Goal: Information Seeking & Learning: Understand process/instructions

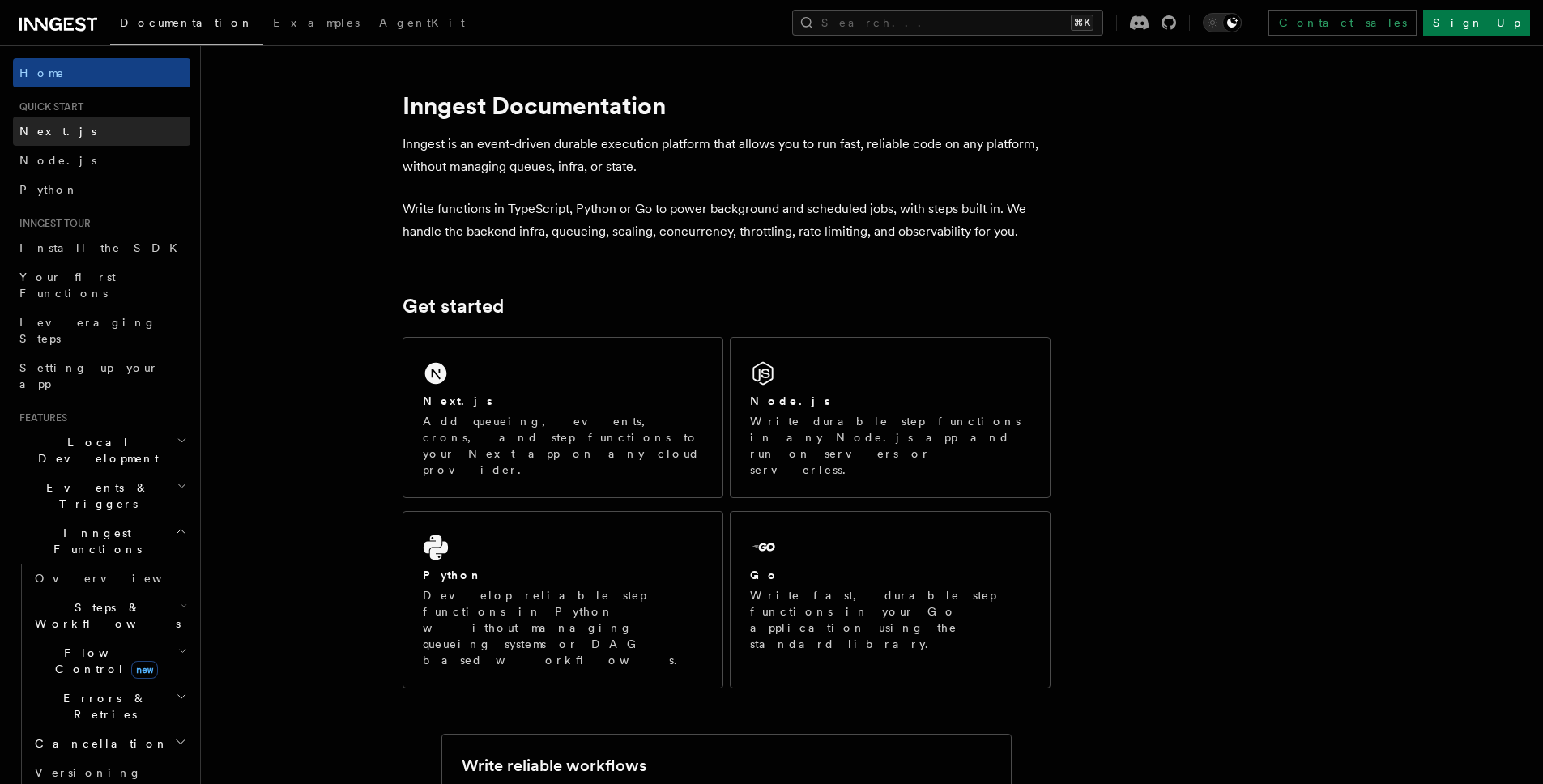
click at [69, 135] on link "Next.js" at bounding box center [102, 131] width 178 height 29
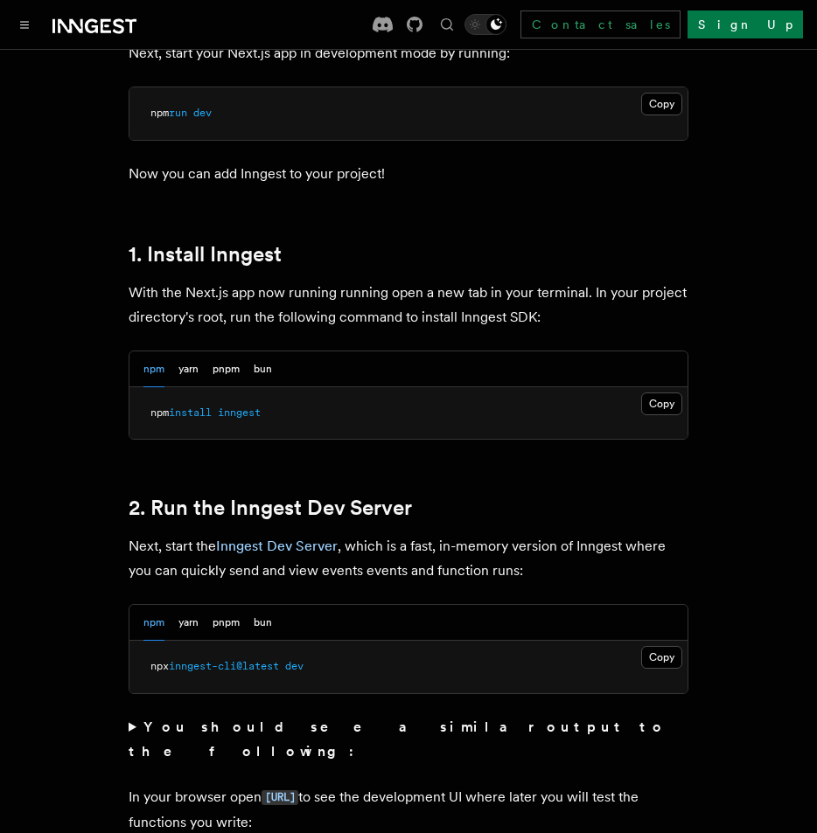
scroll to position [882, 0]
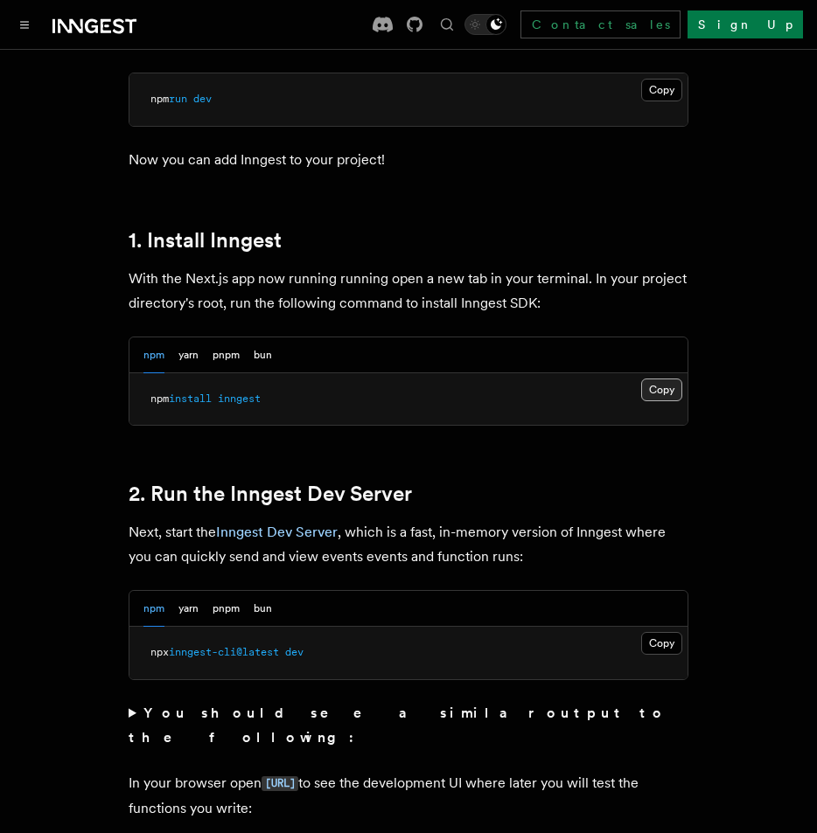
click at [659, 379] on button "Copy Copied" at bounding box center [661, 390] width 41 height 23
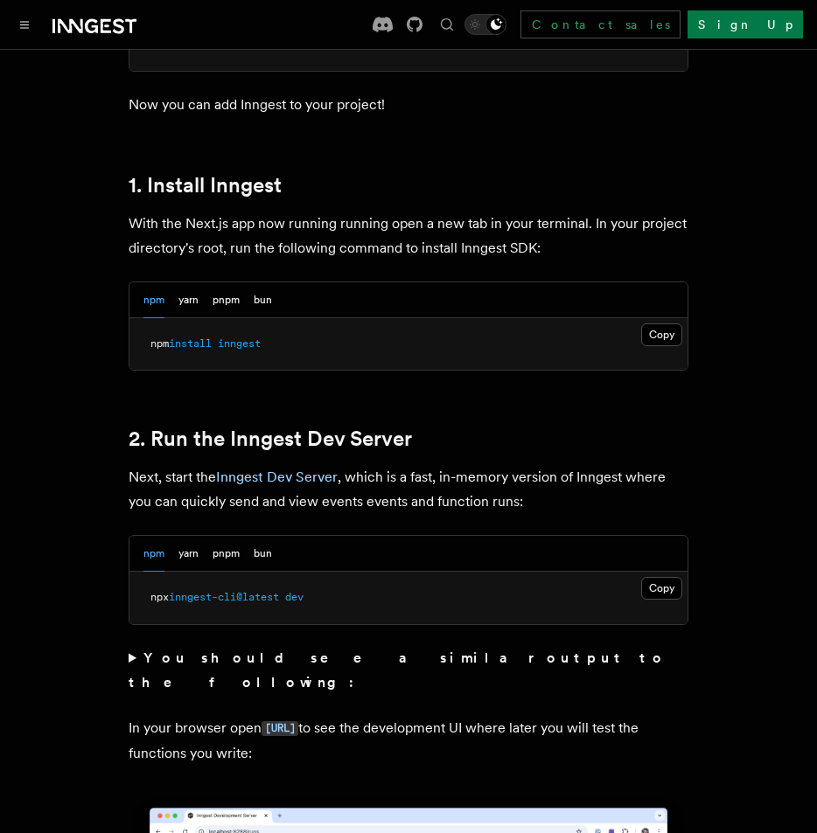
scroll to position [956, 0]
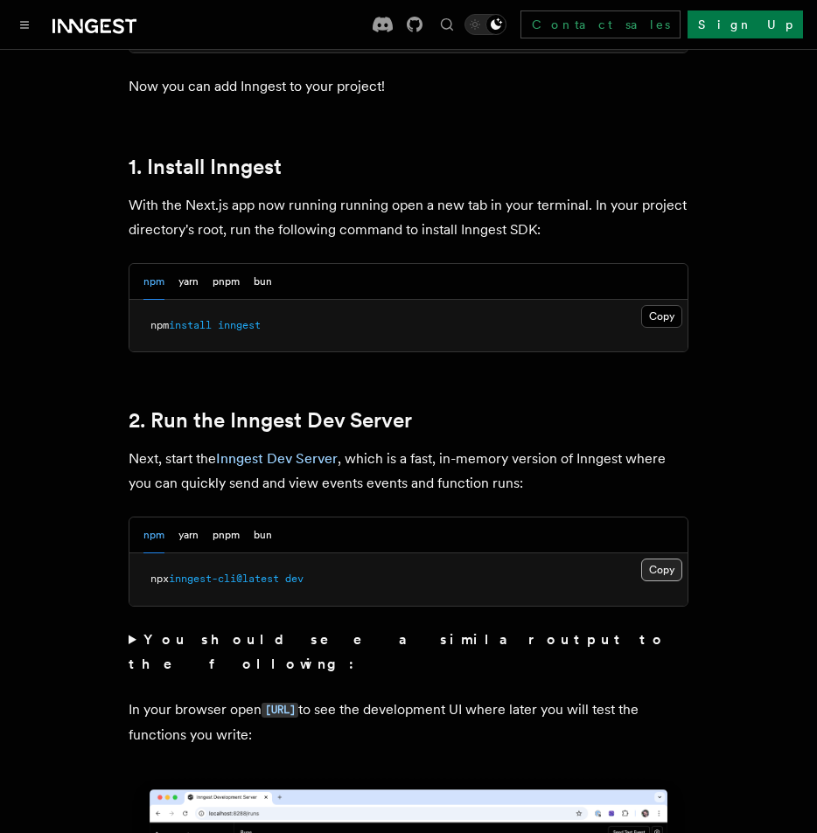
click at [663, 559] on button "Copy Copied" at bounding box center [661, 570] width 41 height 23
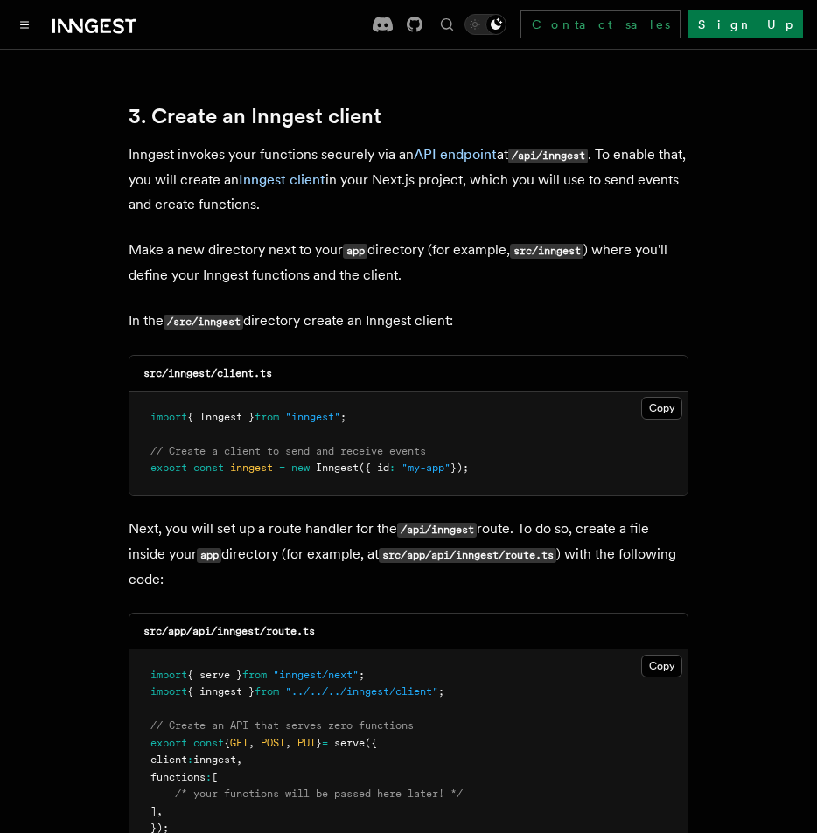
scroll to position [2053, 0]
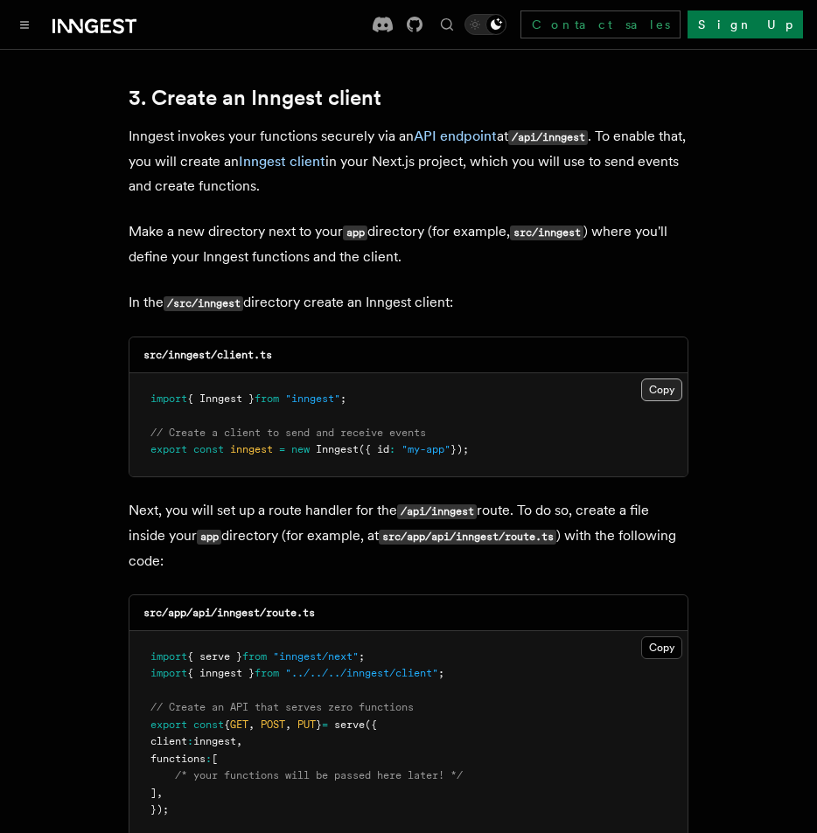
click at [656, 379] on button "Copy Copied" at bounding box center [661, 390] width 41 height 23
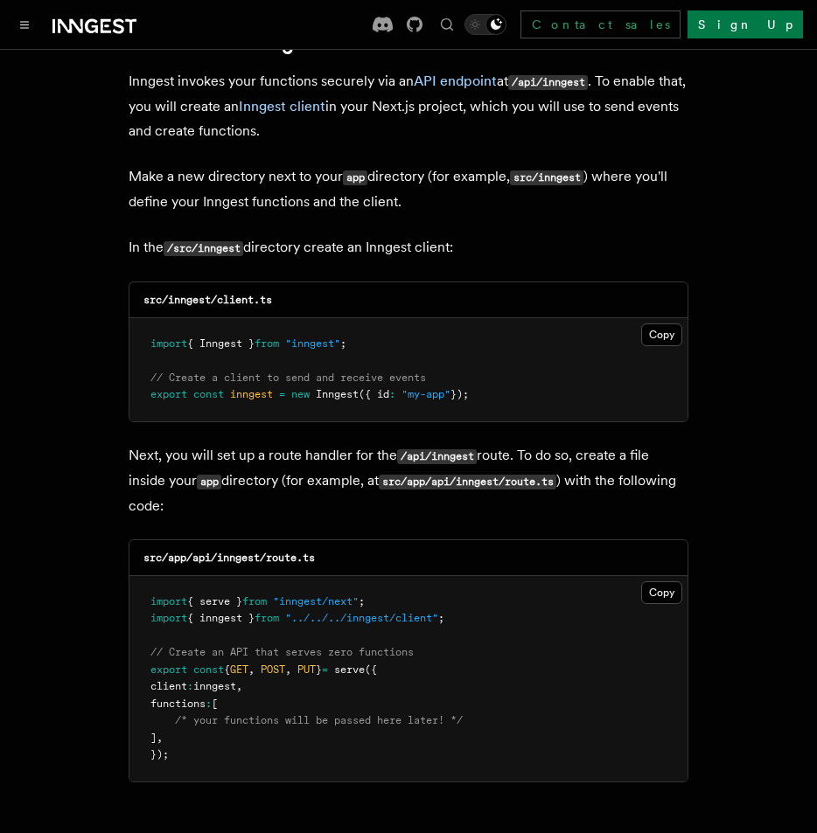
scroll to position [2127, 0]
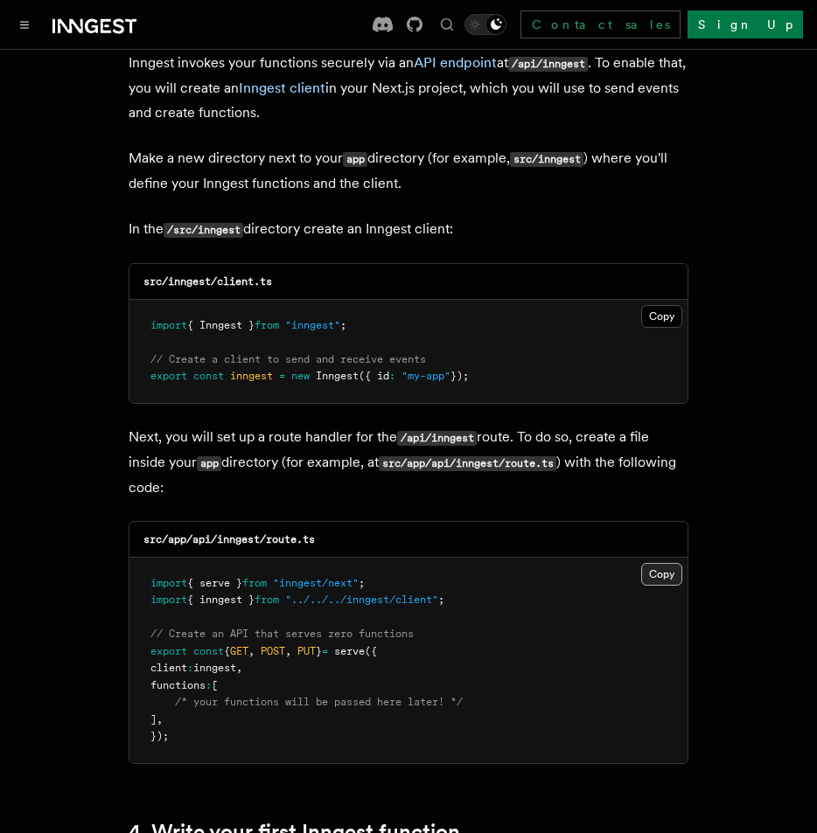
click at [662, 563] on button "Copy Copied" at bounding box center [661, 574] width 41 height 23
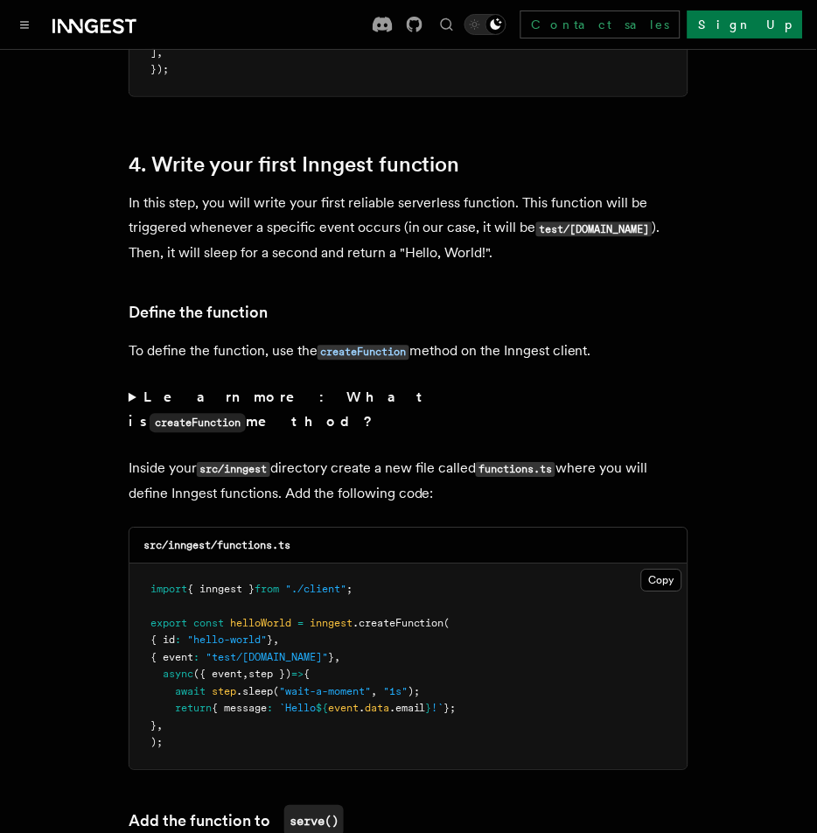
scroll to position [2812, 0]
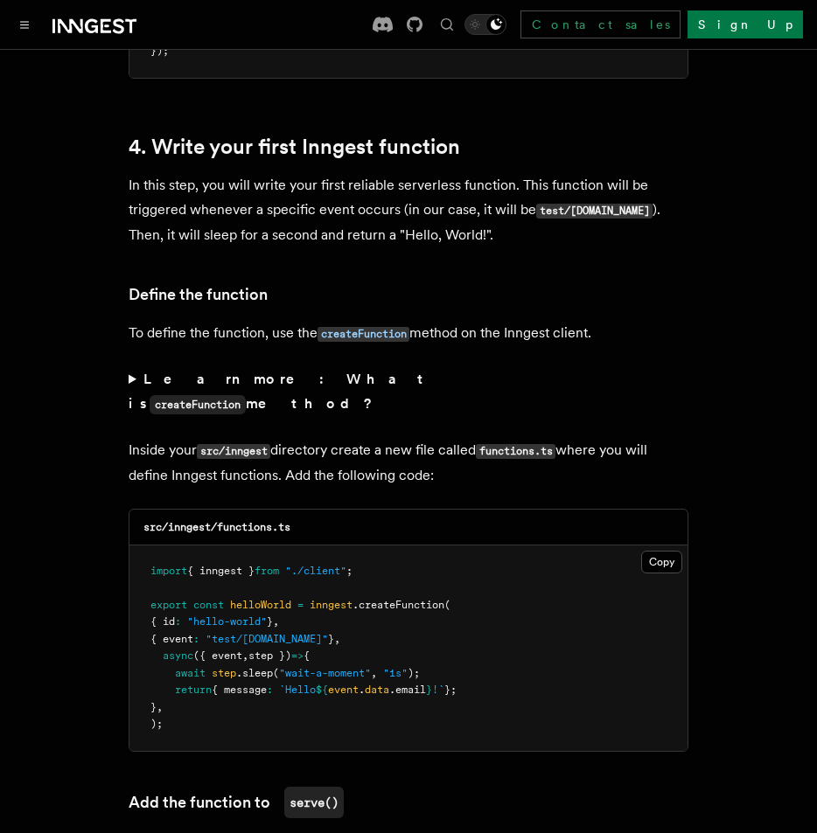
click at [129, 367] on summary "Learn more: What is createFunction method?" at bounding box center [409, 392] width 560 height 50
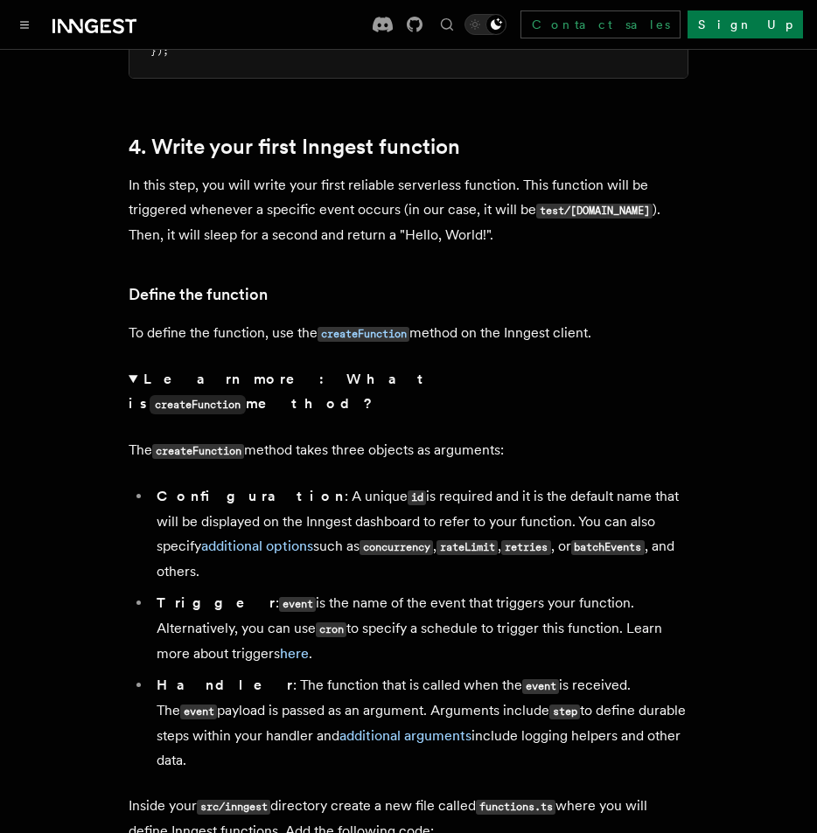
click at [133, 367] on summary "Learn more: What is createFunction method?" at bounding box center [409, 392] width 560 height 50
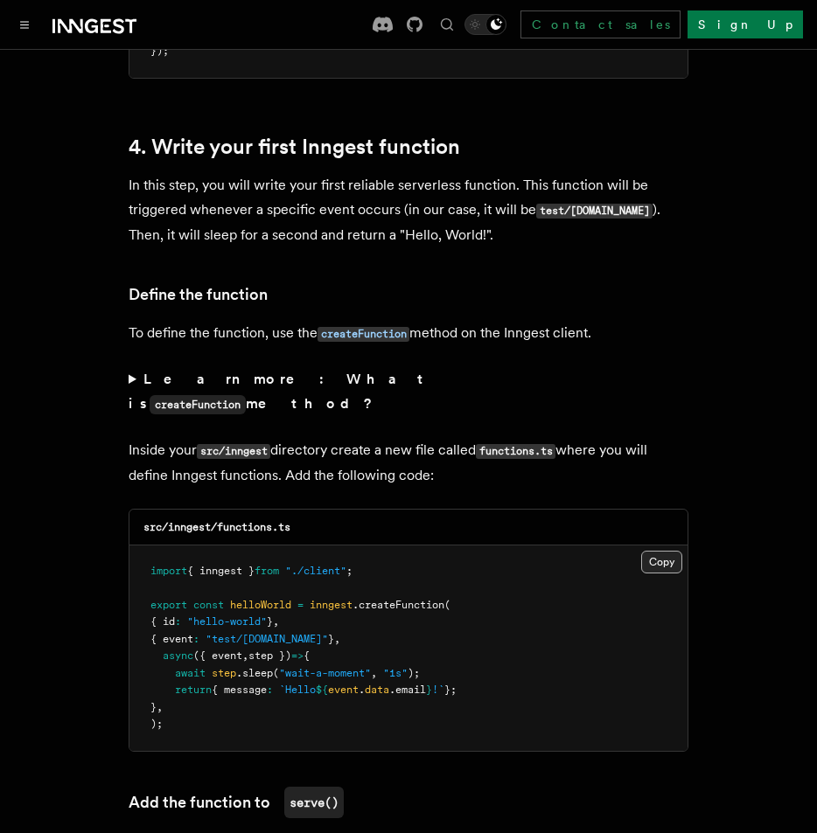
click at [669, 551] on button "Copy Copied" at bounding box center [661, 562] width 41 height 23
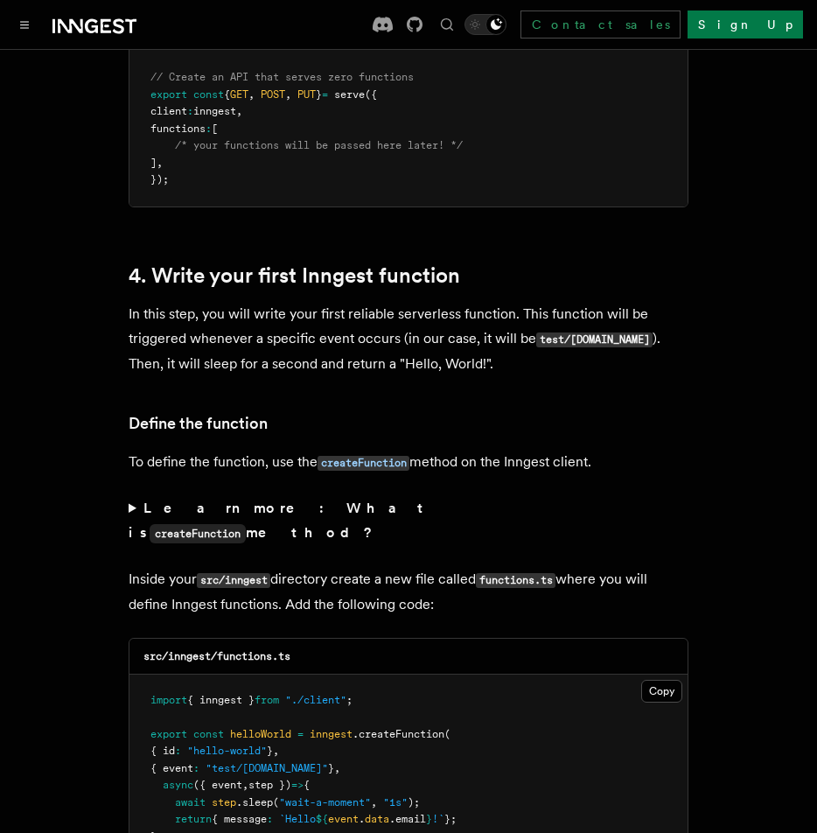
scroll to position [2698, 0]
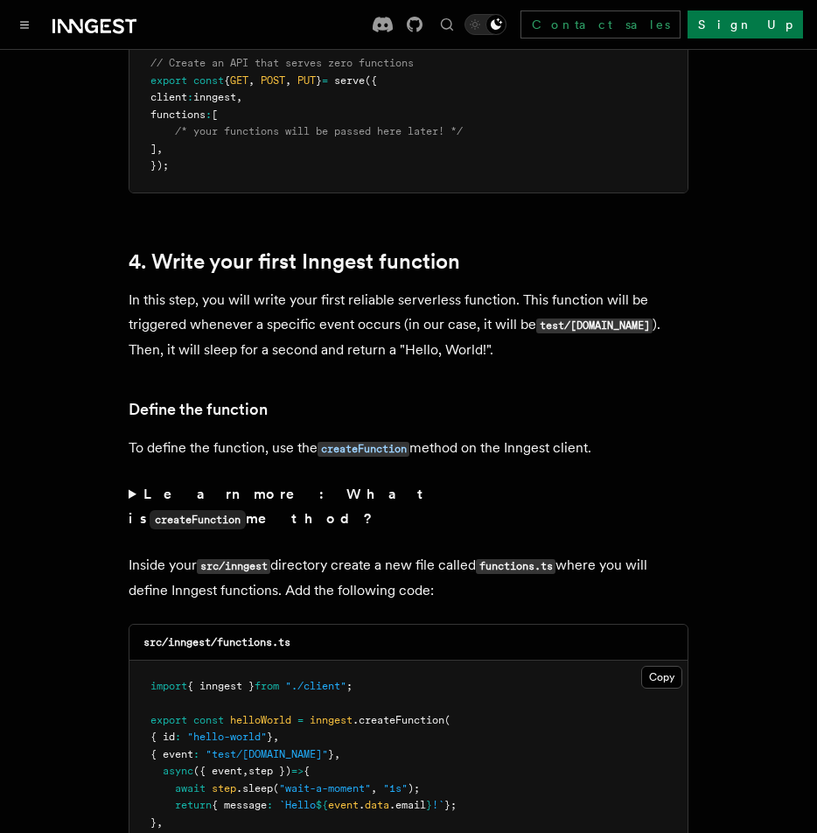
click at [133, 482] on summary "Learn more: What is createFunction method?" at bounding box center [409, 507] width 560 height 50
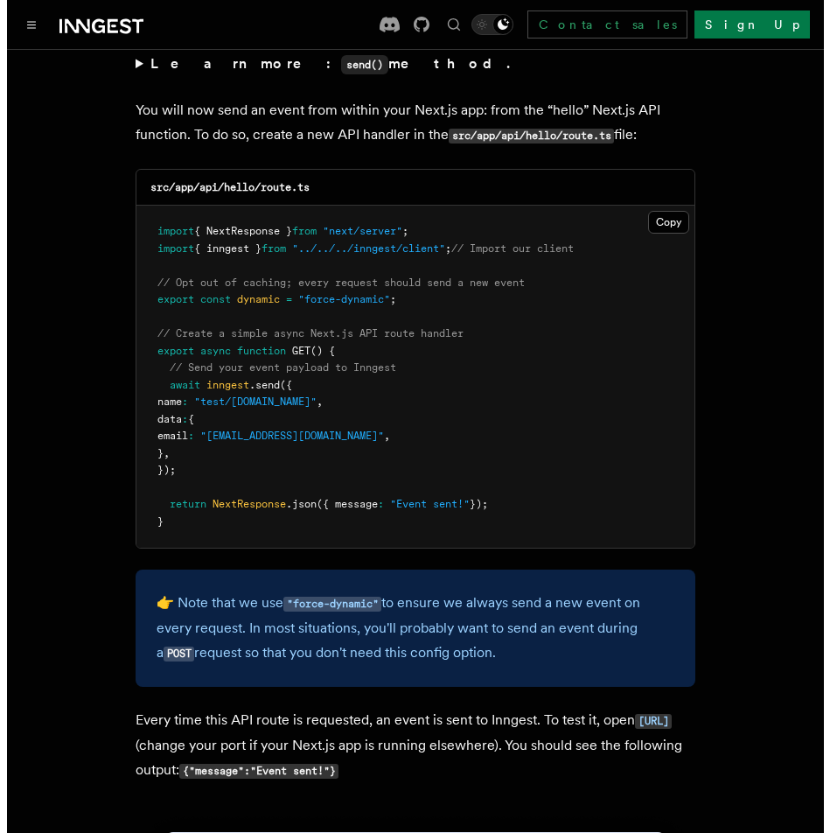
scroll to position [8869, 0]
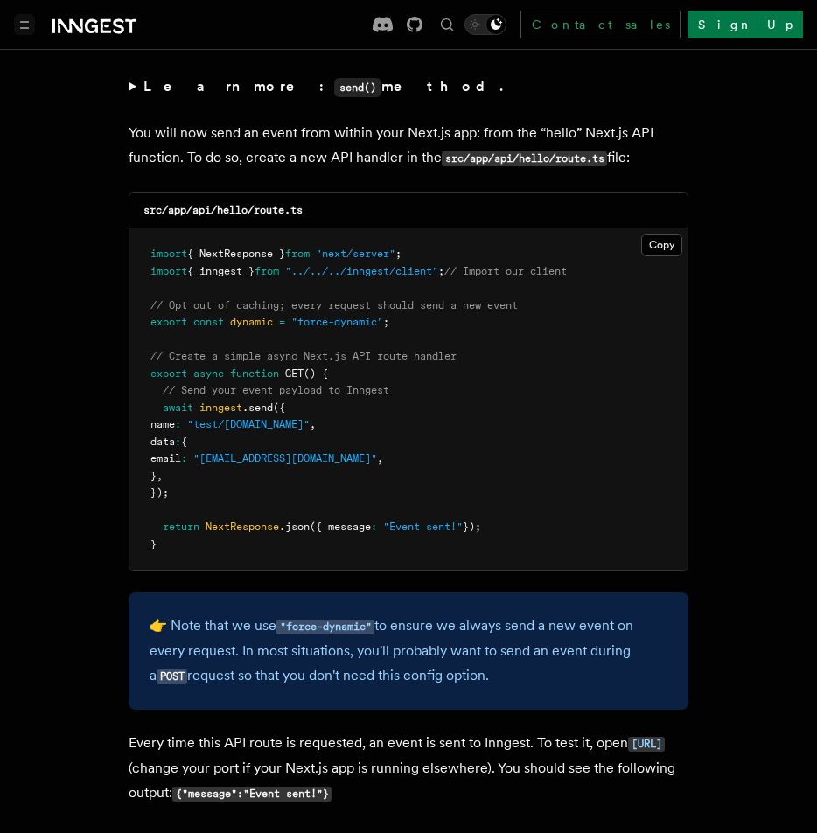
click at [24, 33] on button "Toggle navigation" at bounding box center [24, 24] width 21 height 21
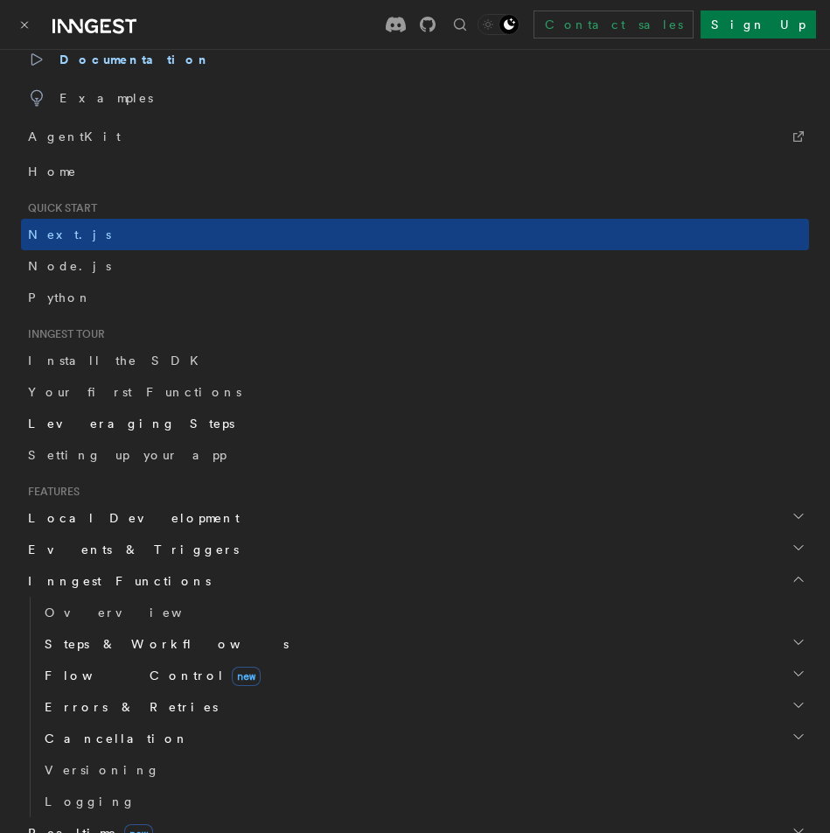
scroll to position [161, 0]
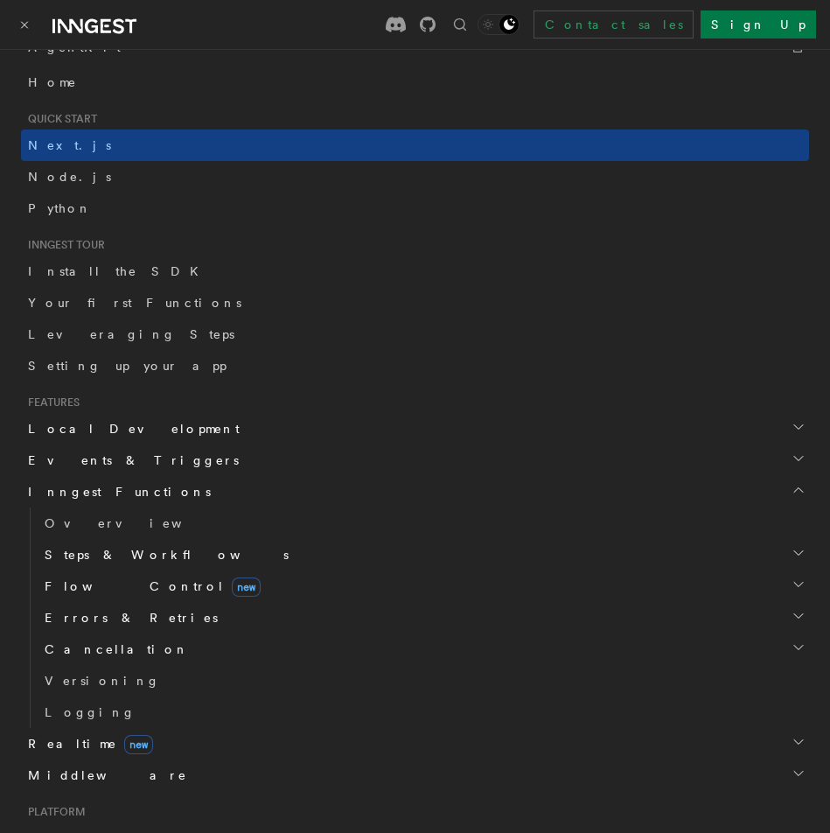
click at [187, 585] on h2 "Flow Control new" at bounding box center [423, 585] width 771 height 31
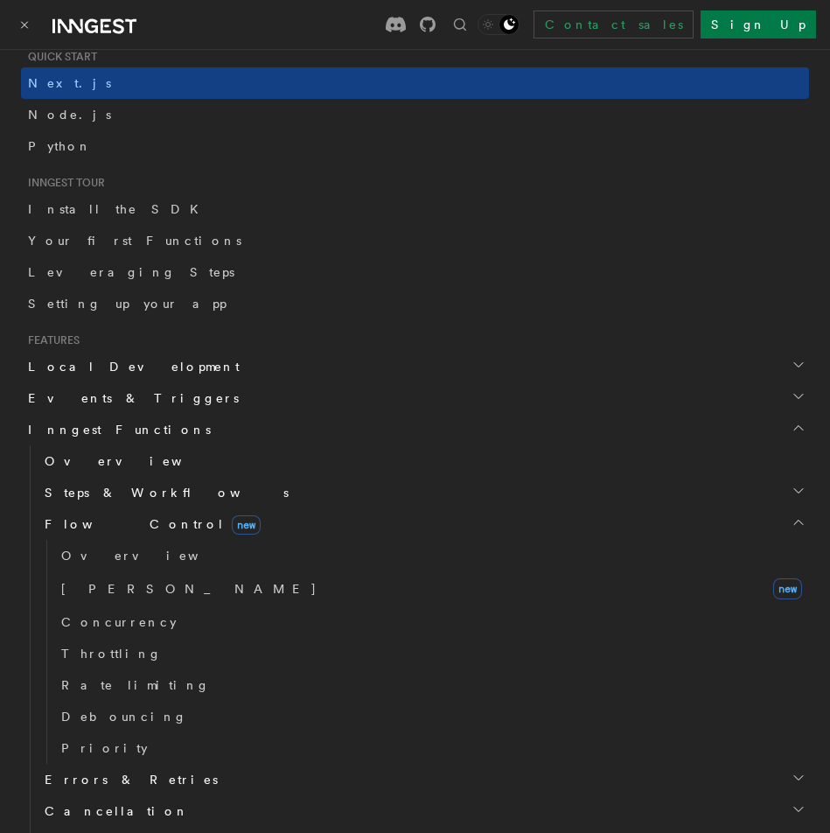
scroll to position [322, 0]
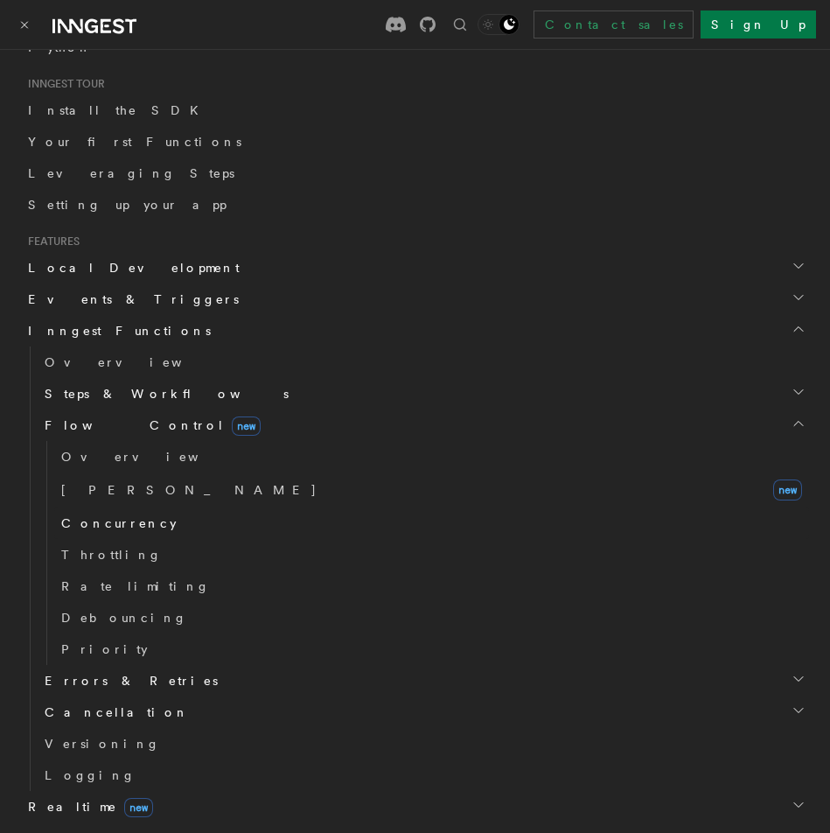
click at [123, 521] on span "Concurrency" at bounding box center [118, 523] width 115 height 14
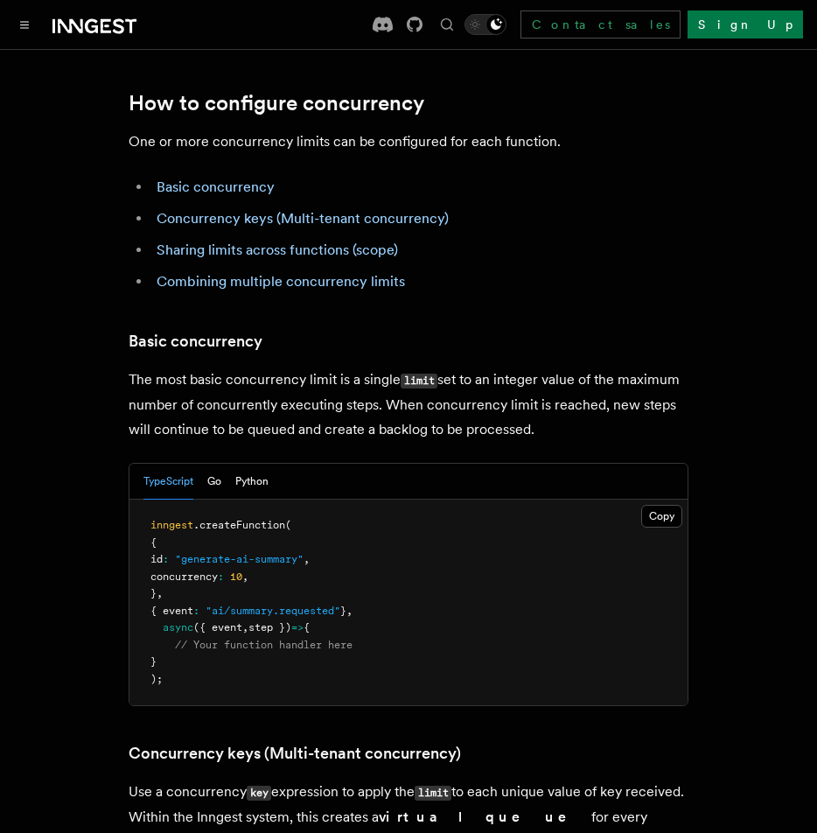
scroll to position [1040, 0]
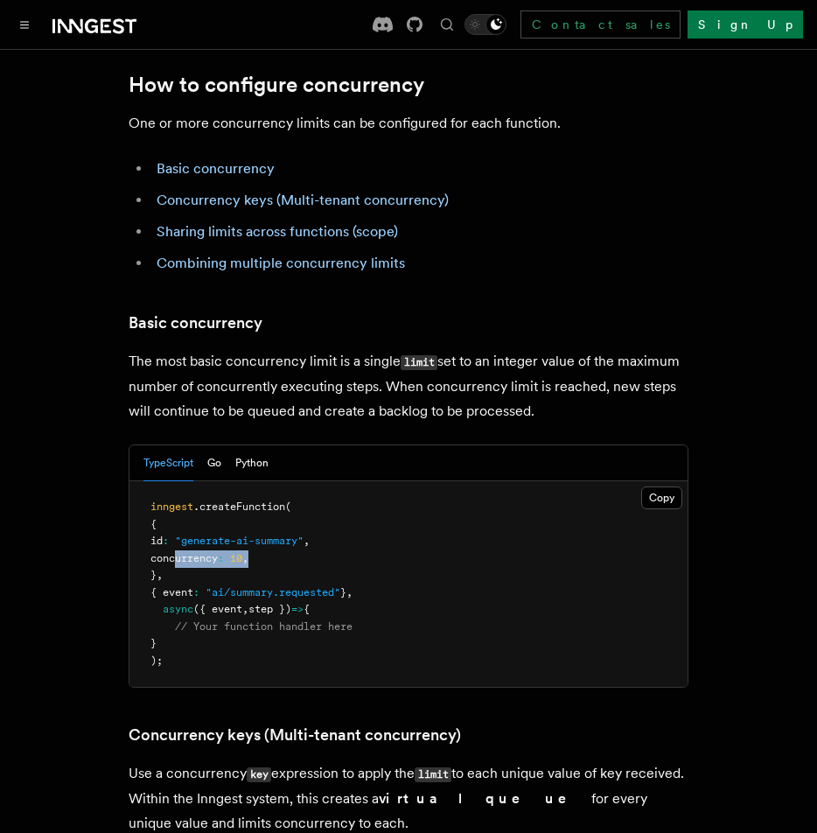
drag, startPoint x: 282, startPoint y: 463, endPoint x: 175, endPoint y: 458, distance: 107.7
click at [175, 481] on pre "inngest .createFunction ( { id : "generate-ai-summary" , concurrency : 10 , } ,…" at bounding box center [408, 584] width 558 height 206
copy span "concurrency : 10 ,"
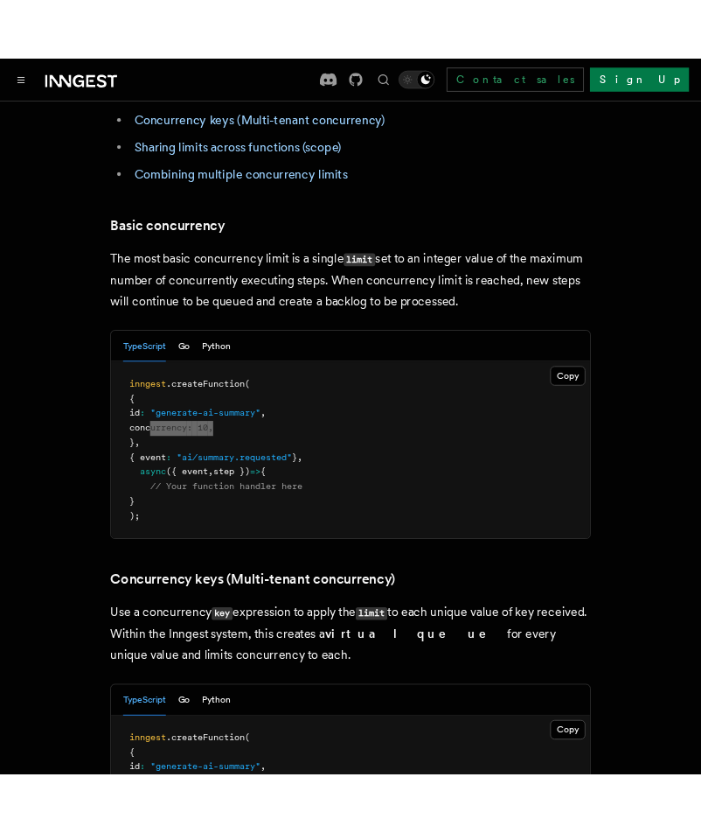
scroll to position [1187, 0]
